Goal: Ask a question

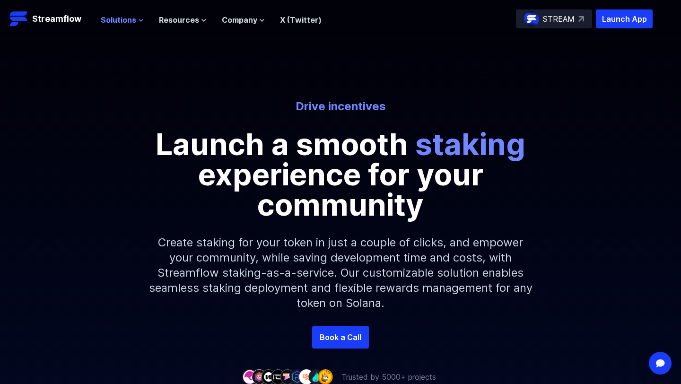
click at [134, 21] on span "Solutions" at bounding box center [118, 19] width 35 height 11
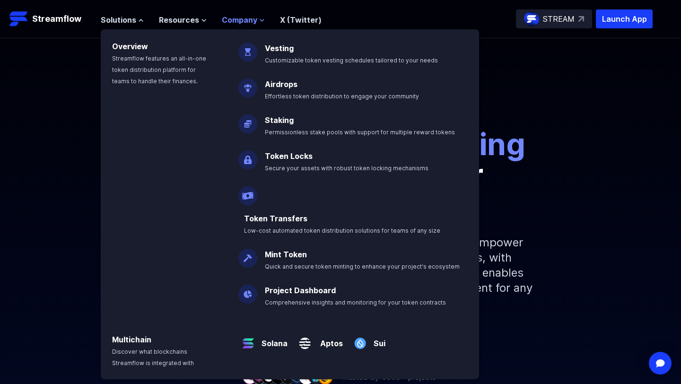
click at [240, 21] on span "Company" at bounding box center [239, 19] width 35 height 11
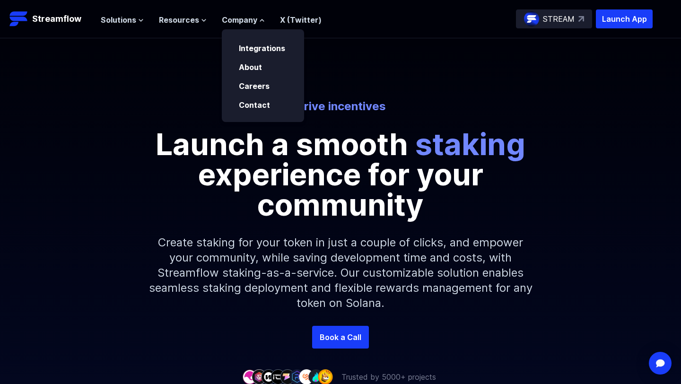
click at [629, 125] on div "Drive incentives Launch a smooth staking experience for your community Create s…" at bounding box center [340, 212] width 681 height 227
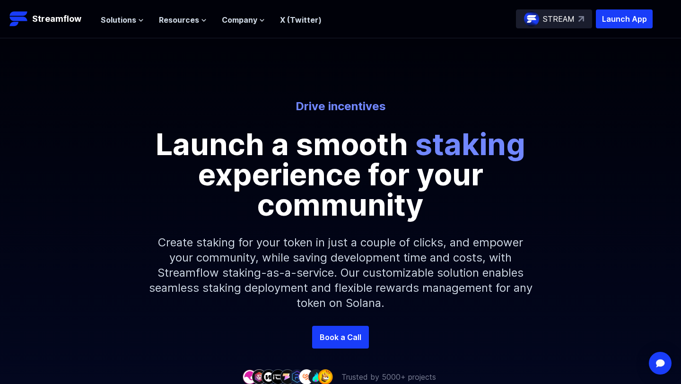
click at [248, 79] on div "Drive incentives Launch a smooth staking experience for your community Create s…" at bounding box center [340, 182] width 681 height 288
click at [235, 15] on span "Company" at bounding box center [239, 19] width 35 height 11
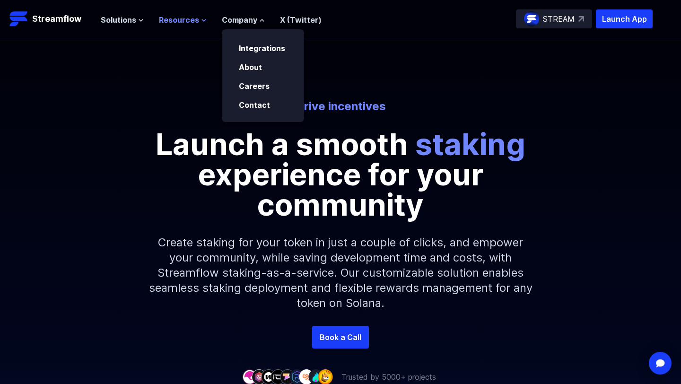
click at [179, 18] on span "Resources" at bounding box center [179, 19] width 40 height 11
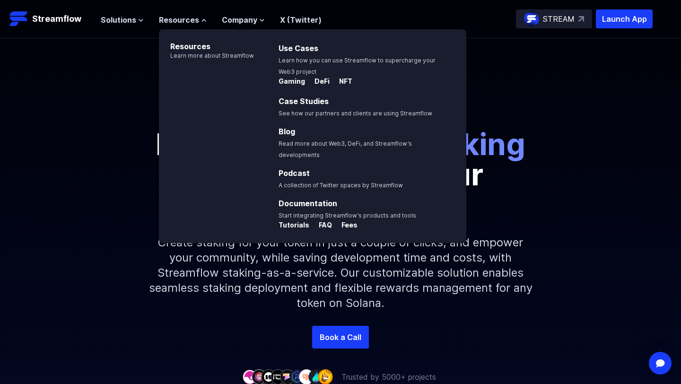
click at [125, 26] on div "Solutions Overview Streamflow features an all-in-one token distribution platfor…" at bounding box center [211, 18] width 221 height 19
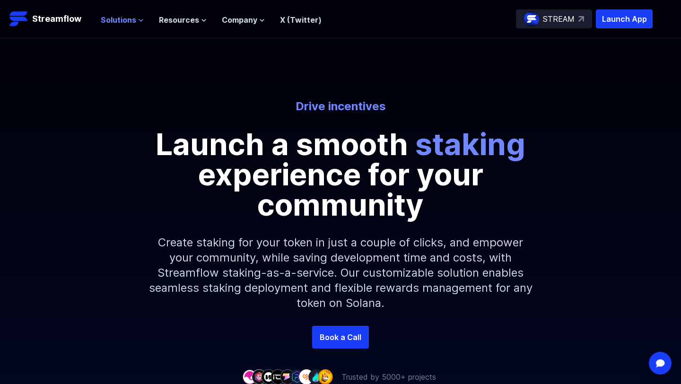
click at [125, 23] on span "Solutions" at bounding box center [118, 19] width 35 height 11
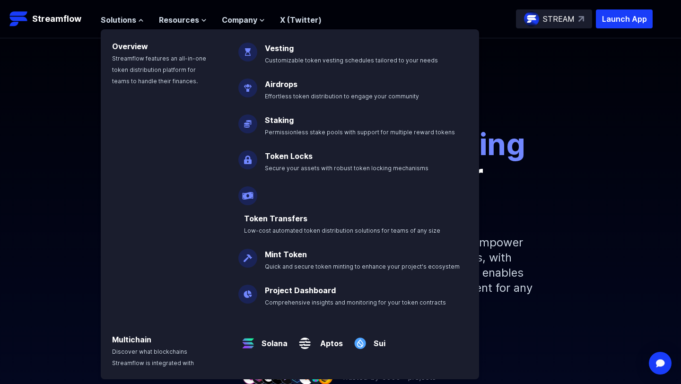
click at [681, 139] on div "Drive incentives Launch a smooth staking experience for your community Create s…" at bounding box center [340, 212] width 681 height 227
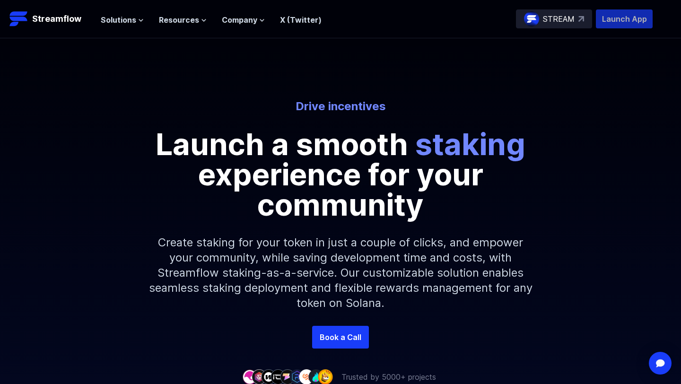
click at [638, 24] on p "Launch App" at bounding box center [624, 18] width 57 height 19
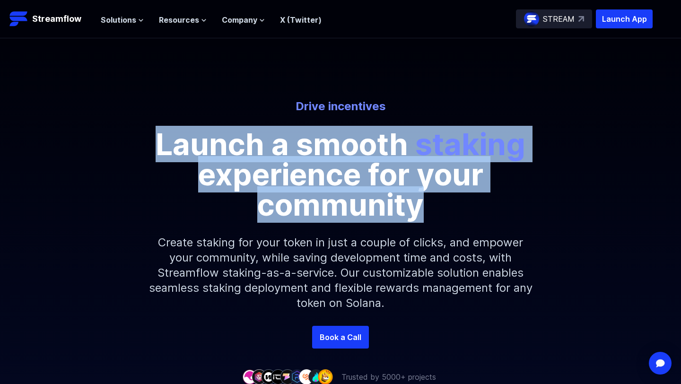
drag, startPoint x: 158, startPoint y: 143, endPoint x: 525, endPoint y: 197, distance: 370.6
click at [525, 197] on p "Launch a smooth staking experience for your community" at bounding box center [341, 174] width 426 height 91
copy p "Launch a smooth staking experience for your community"
click at [361, 161] on p "Launch a smooth staking experience for your community" at bounding box center [341, 174] width 426 height 91
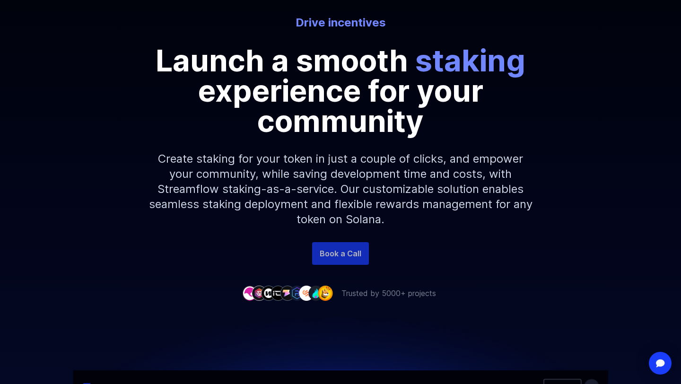
scroll to position [171, 0]
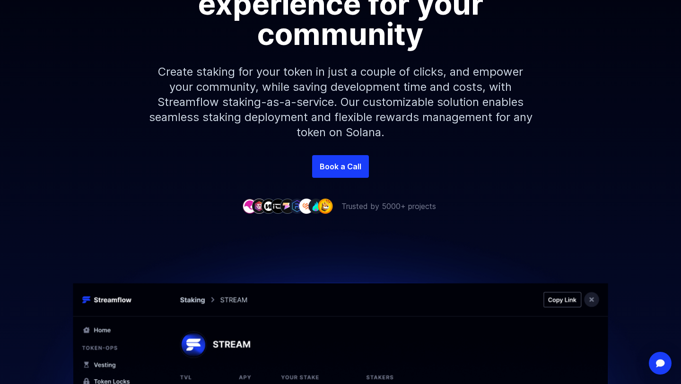
click at [353, 205] on p "Trusted by 5000+ projects" at bounding box center [389, 206] width 95 height 11
click at [308, 205] on img at bounding box center [315, 206] width 15 height 15
click at [288, 205] on img at bounding box center [287, 206] width 15 height 15
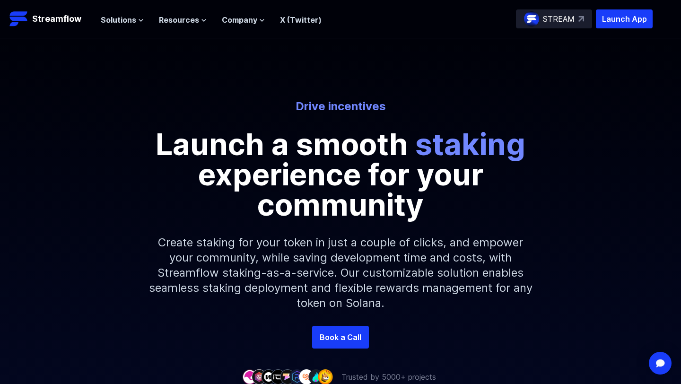
click at [582, 18] on img at bounding box center [582, 19] width 6 height 6
click at [319, 328] on link "Book a Call" at bounding box center [340, 337] width 57 height 23
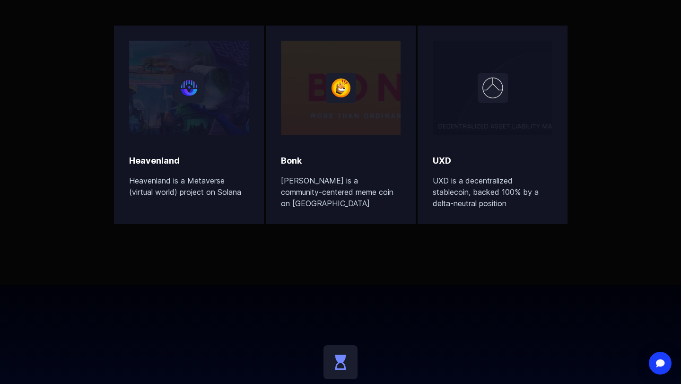
scroll to position [3559, 0]
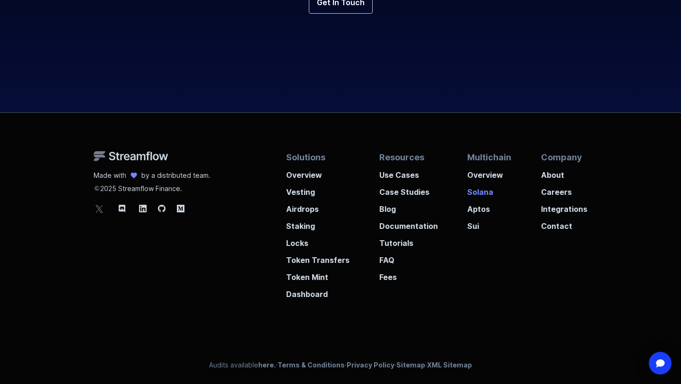
click at [483, 181] on p "Solana" at bounding box center [489, 189] width 44 height 17
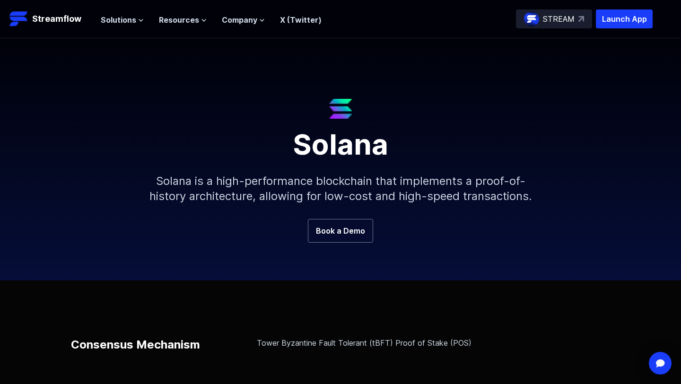
scroll to position [354, 0]
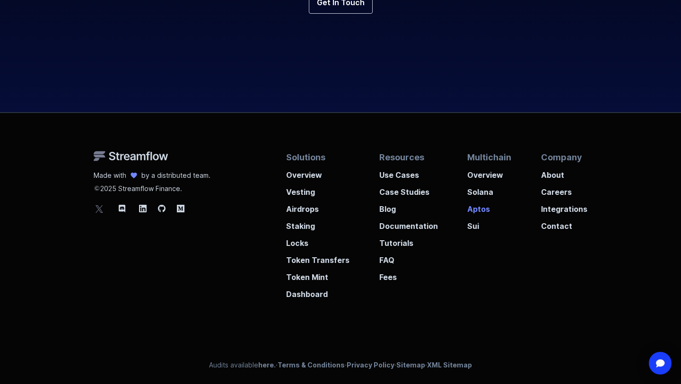
click at [473, 204] on p "Aptos" at bounding box center [489, 206] width 44 height 17
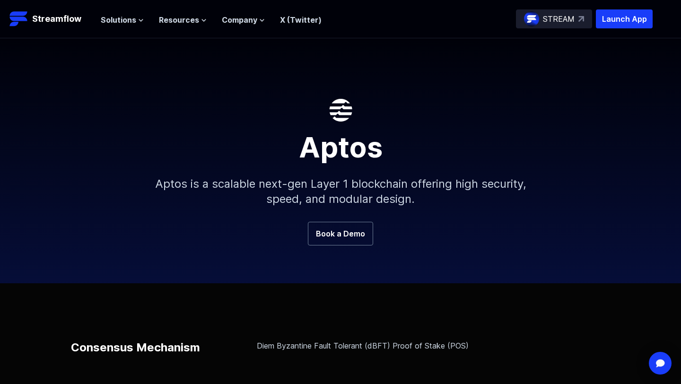
scroll to position [273, 0]
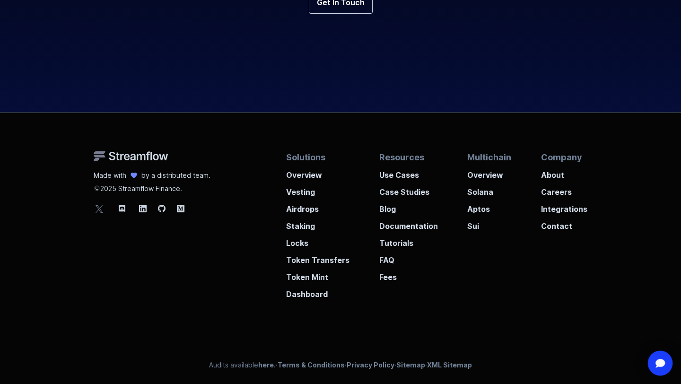
click at [659, 357] on div "Open Intercom Messenger" at bounding box center [660, 363] width 25 height 25
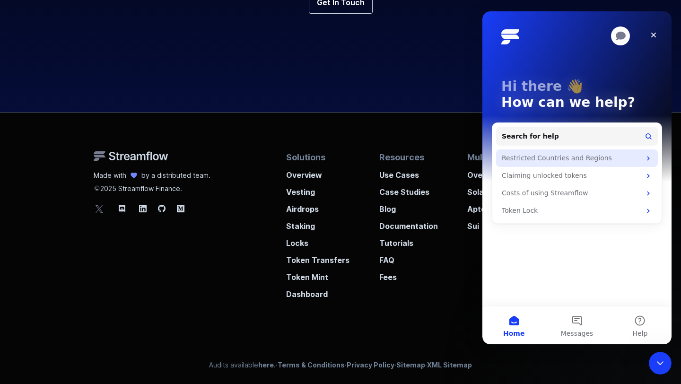
click at [572, 153] on div "Restricted Countries and Regions" at bounding box center [571, 158] width 139 height 10
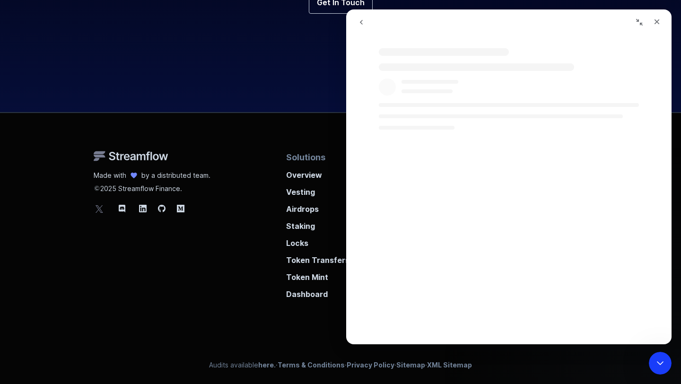
click at [363, 23] on icon "go back" at bounding box center [362, 22] width 8 height 8
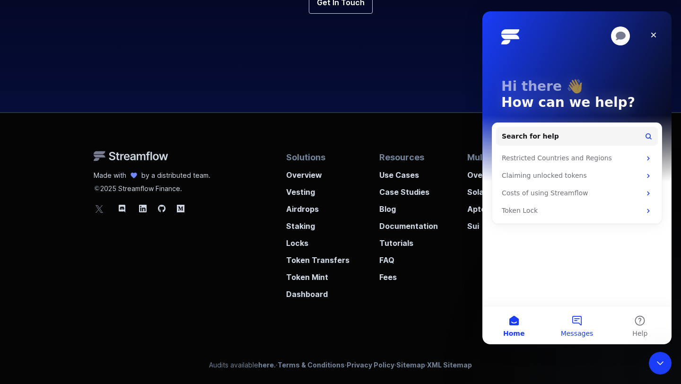
click at [571, 317] on button "Messages" at bounding box center [576, 326] width 63 height 38
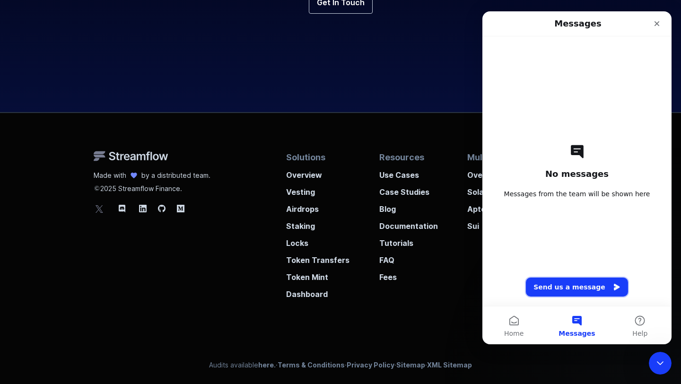
click at [570, 283] on button "Send us a message" at bounding box center [577, 287] width 102 height 19
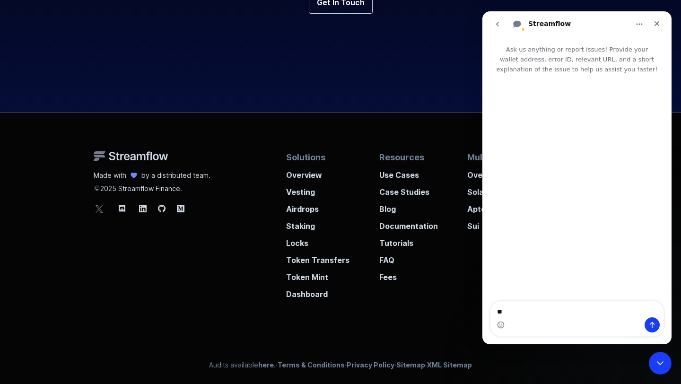
type textarea "*"
type textarea "**********"
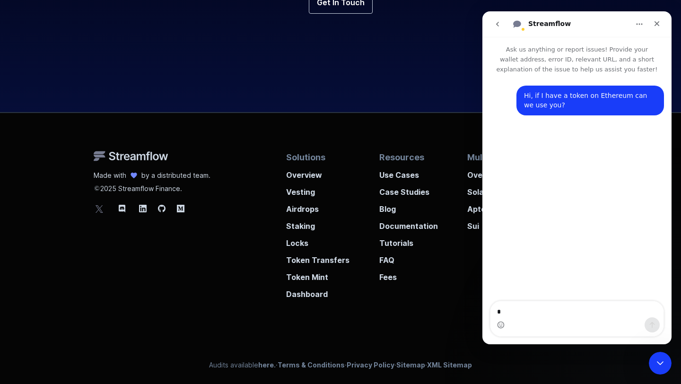
type textarea "**"
type textarea "*****"
click at [655, 367] on icon "Close Intercom Messenger" at bounding box center [658, 361] width 11 height 11
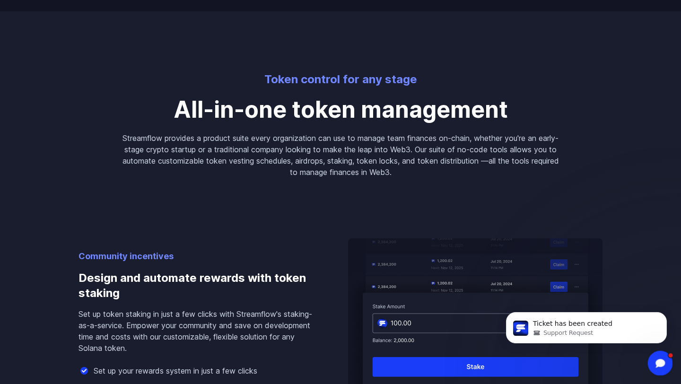
click at [655, 366] on div "Open Intercom Messenger" at bounding box center [658, 361] width 31 height 31
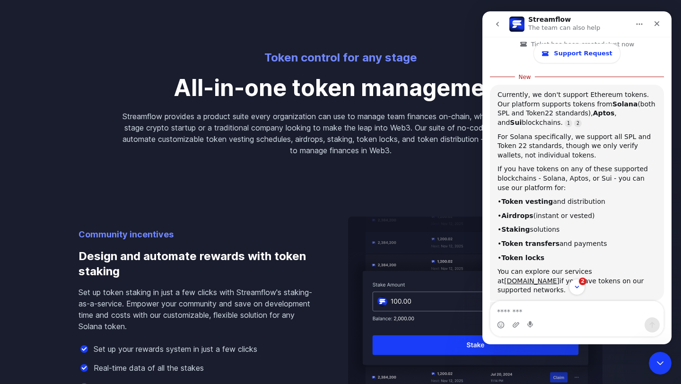
scroll to position [154, 0]
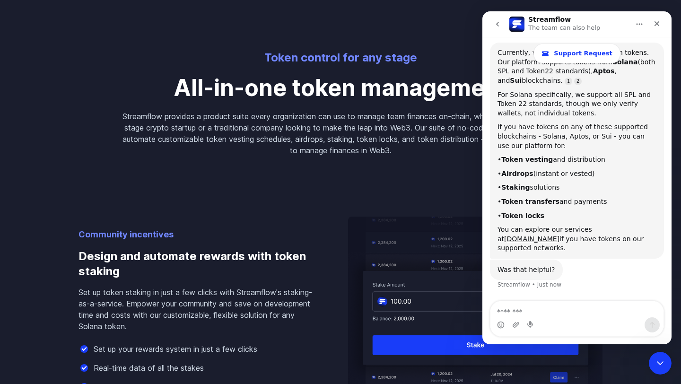
click at [375, 132] on p "Streamflow provides a product suite every organization can use to manage team f…" at bounding box center [340, 133] width 439 height 45
click at [648, 355] on div "Close Intercom Messenger" at bounding box center [659, 362] width 23 height 23
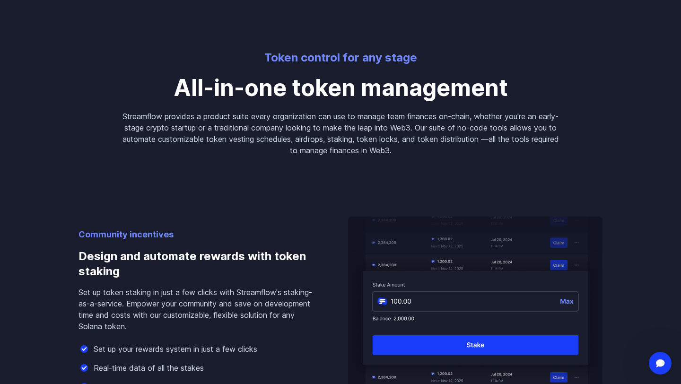
scroll to position [0, 0]
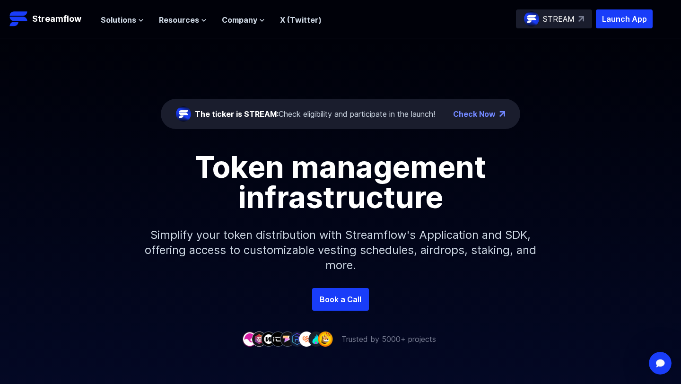
click at [243, 28] on div "Solutions Overview Streamflow features an all-in-one token distribution platfor…" at bounding box center [211, 18] width 221 height 19
click at [243, 27] on div "Solutions Overview Streamflow features an all-in-one token distribution platfor…" at bounding box center [211, 18] width 221 height 19
click at [243, 25] on span "Company" at bounding box center [239, 19] width 35 height 11
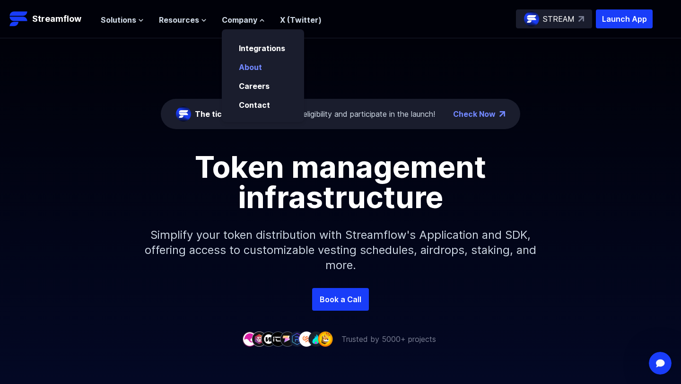
click at [253, 69] on link "About" at bounding box center [250, 66] width 23 height 9
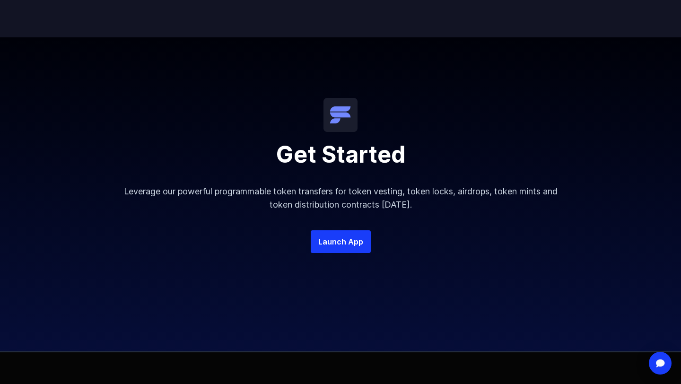
scroll to position [1887, 0]
